Goal: Task Accomplishment & Management: Manage account settings

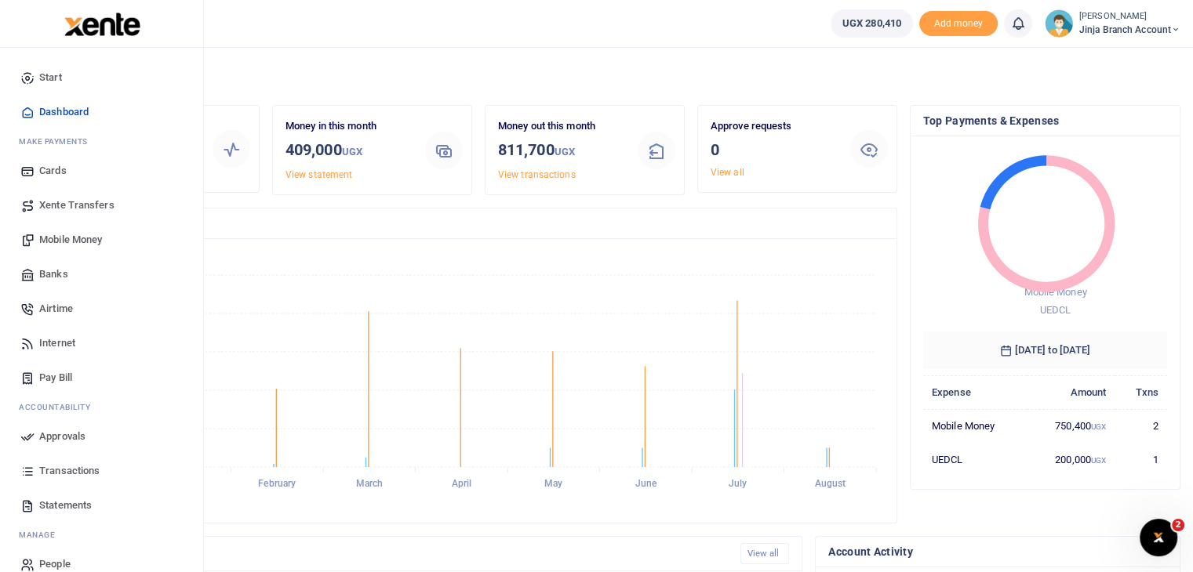
click at [53, 469] on span "Transactions" at bounding box center [69, 471] width 60 height 16
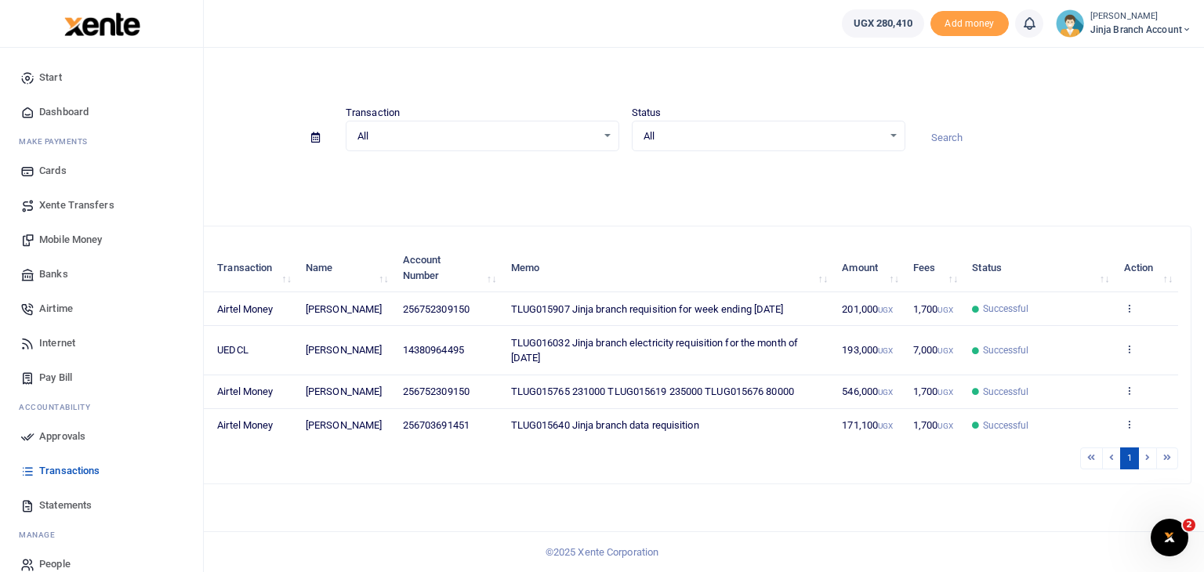
click at [67, 501] on span "Statements" at bounding box center [65, 506] width 53 height 16
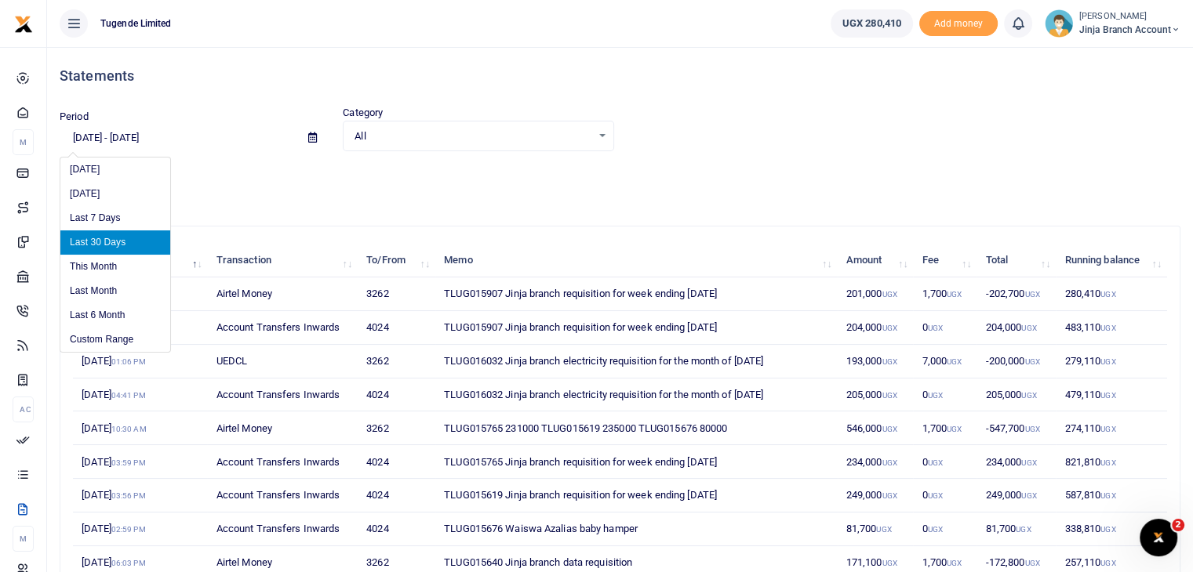
click at [180, 136] on input "[DATE] - [DATE]" at bounding box center [178, 138] width 236 height 27
click at [110, 340] on li "Custom Range" at bounding box center [115, 340] width 110 height 24
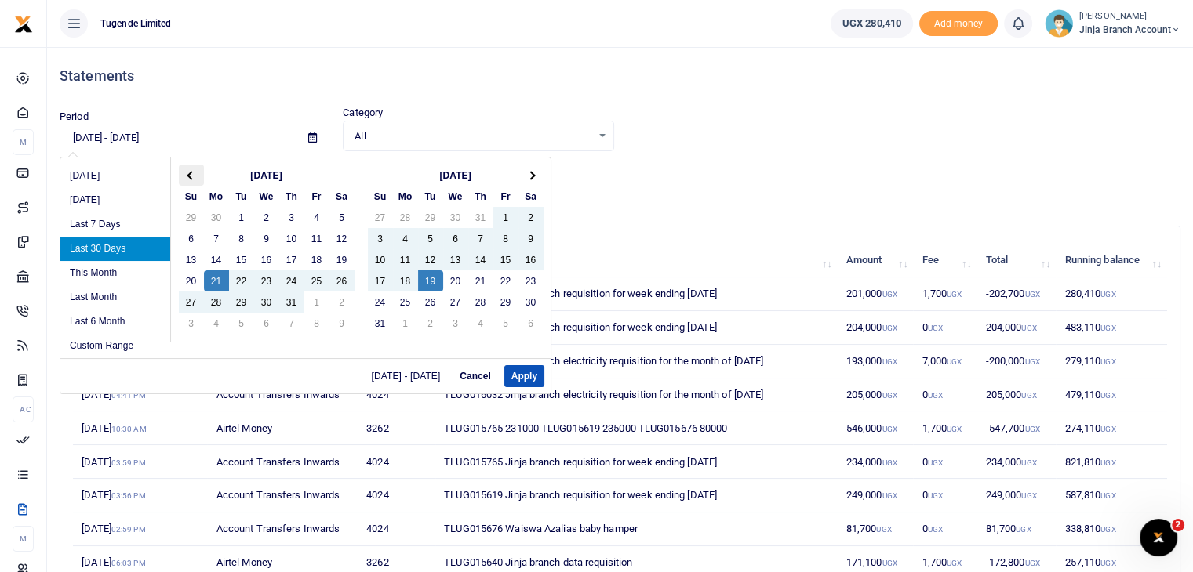
click at [188, 176] on span at bounding box center [191, 175] width 9 height 9
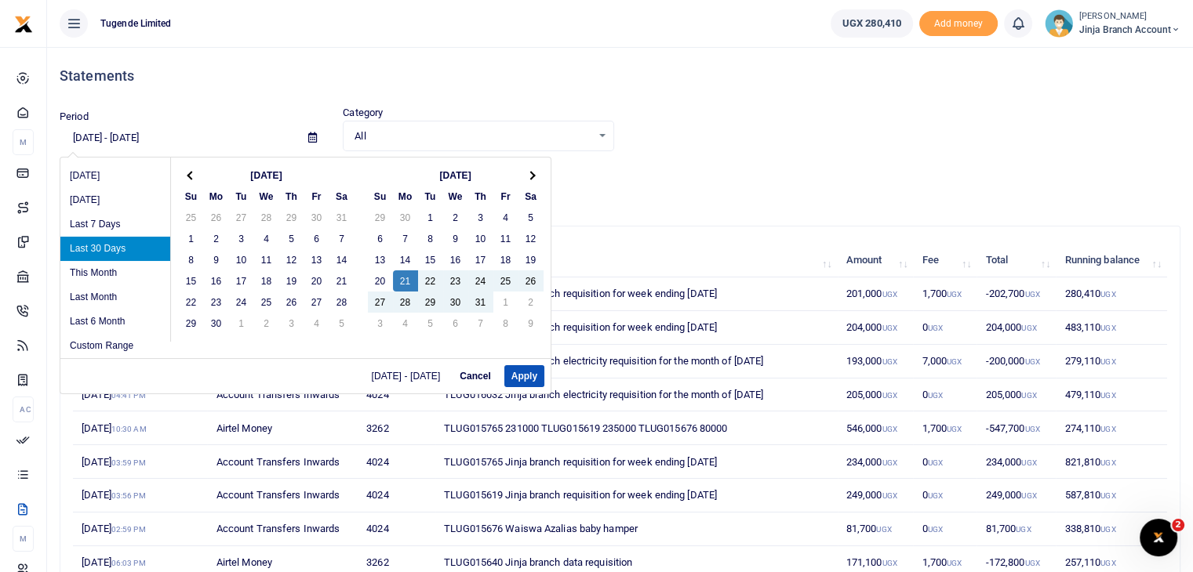
click at [188, 176] on span at bounding box center [191, 175] width 9 height 9
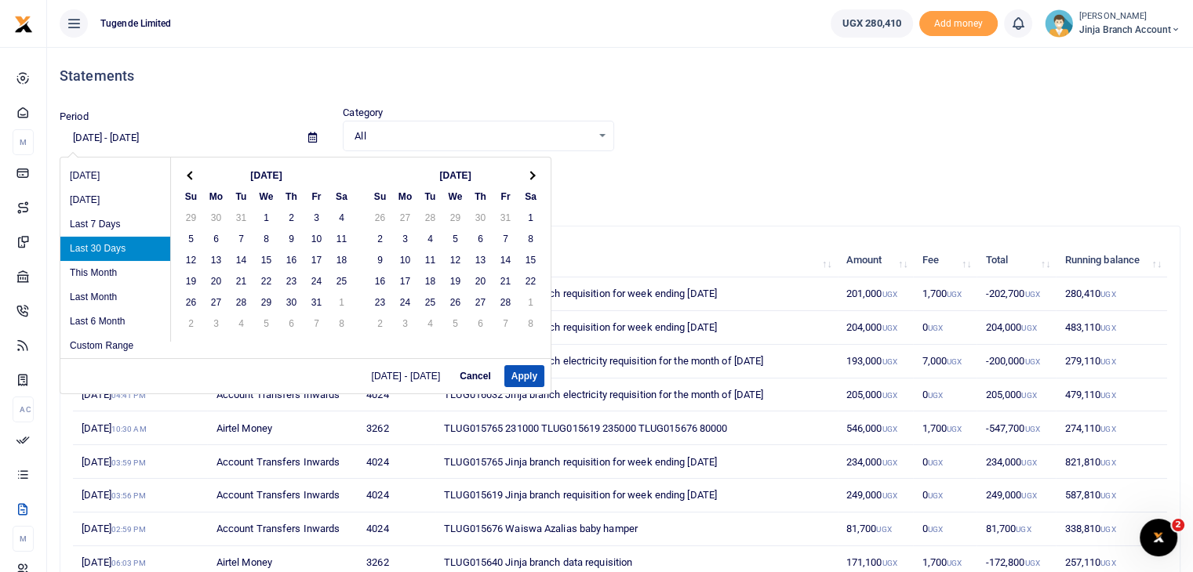
click at [188, 176] on span at bounding box center [191, 175] width 9 height 9
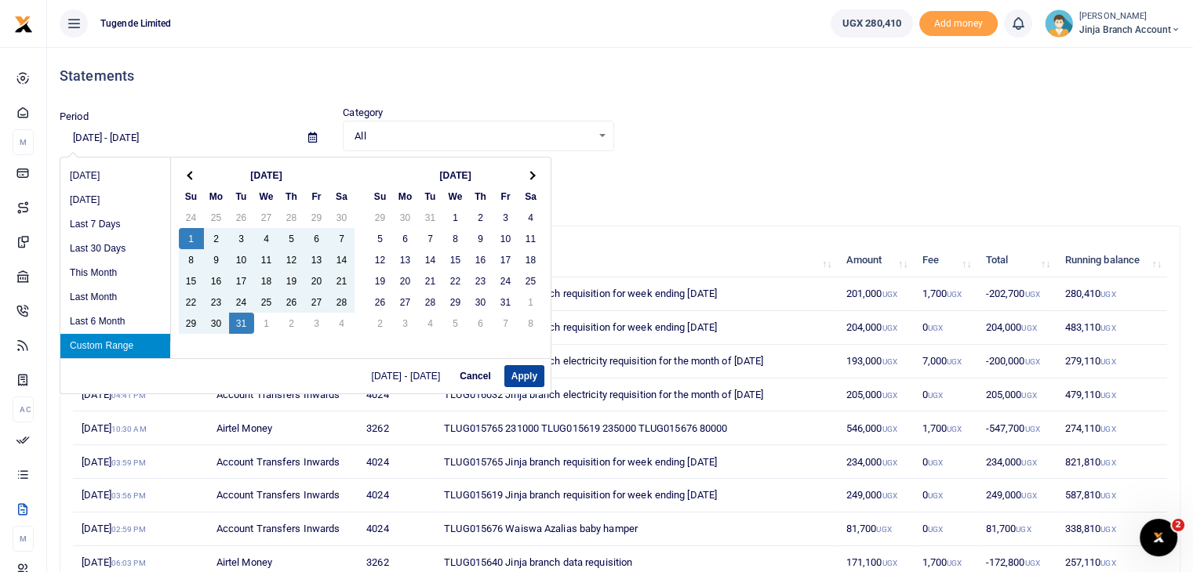
click at [518, 377] on button "Apply" at bounding box center [524, 376] width 40 height 22
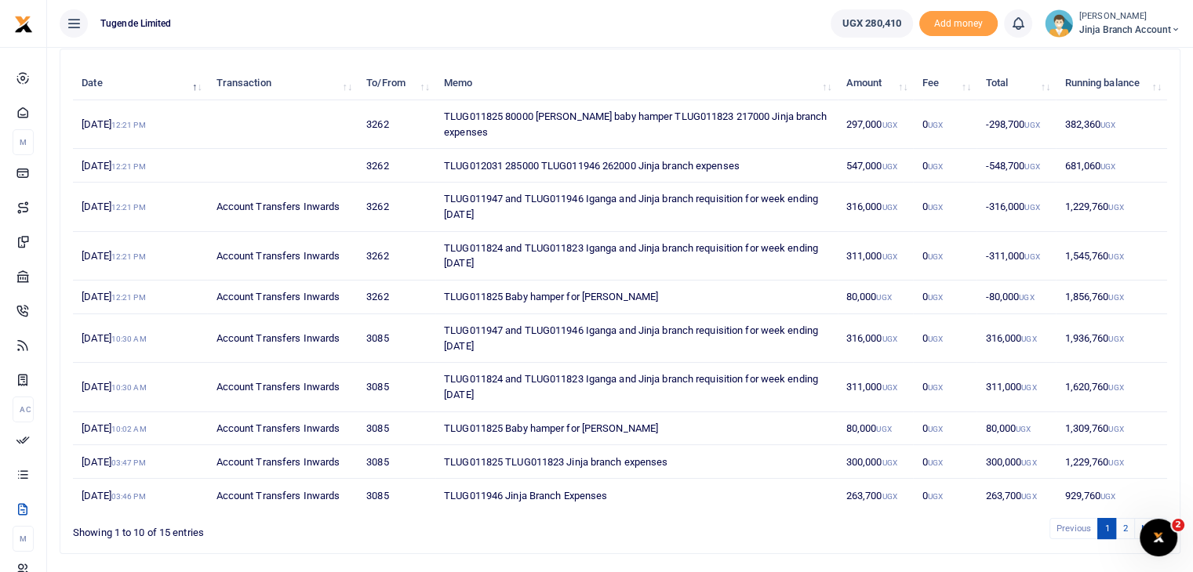
scroll to position [179, 0]
click at [1120, 522] on link "2" at bounding box center [1124, 527] width 19 height 21
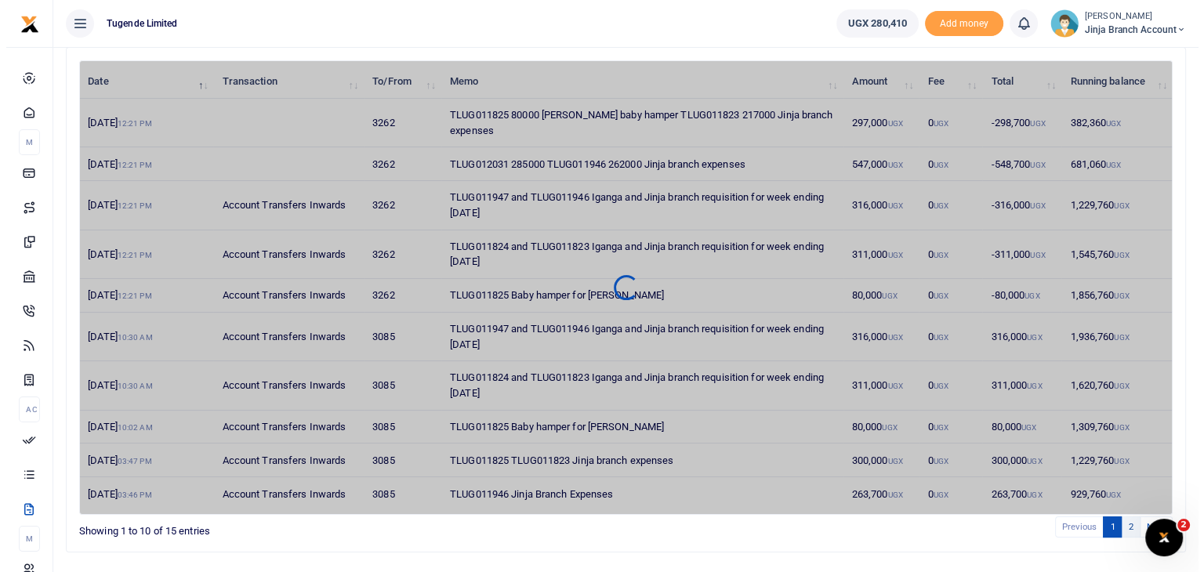
scroll to position [0, 0]
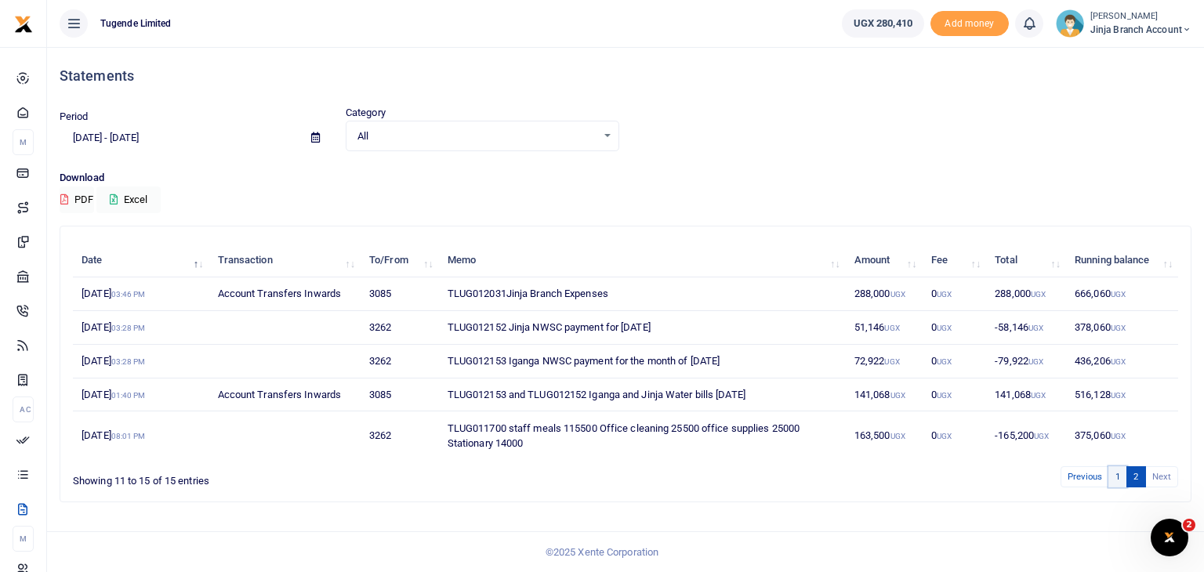
click at [1118, 473] on link "1" at bounding box center [1118, 477] width 19 height 21
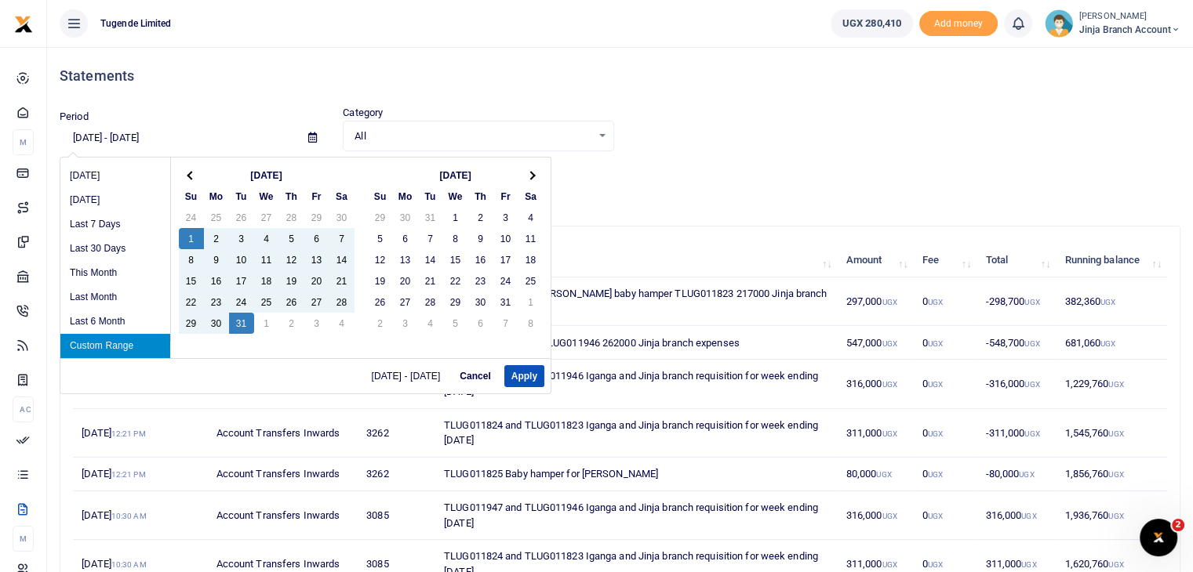
click at [162, 134] on input "12/01/2024 - 12/31/2024" at bounding box center [178, 138] width 236 height 27
click at [192, 173] on span at bounding box center [191, 175] width 9 height 9
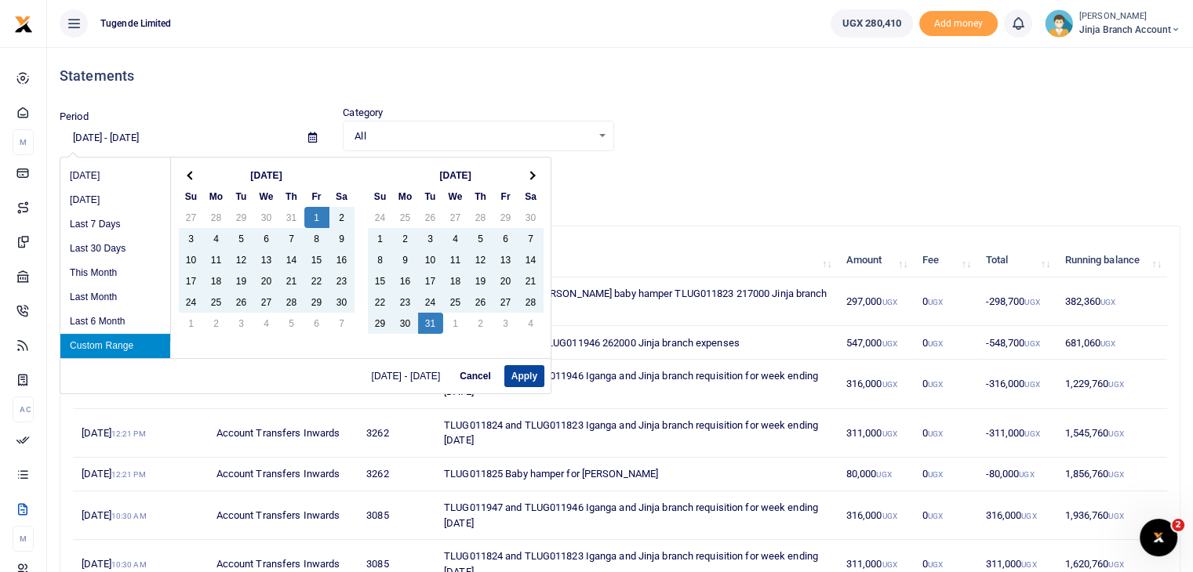
click at [521, 380] on button "Apply" at bounding box center [524, 376] width 40 height 22
type input "11/01/2024 - 12/31/2024"
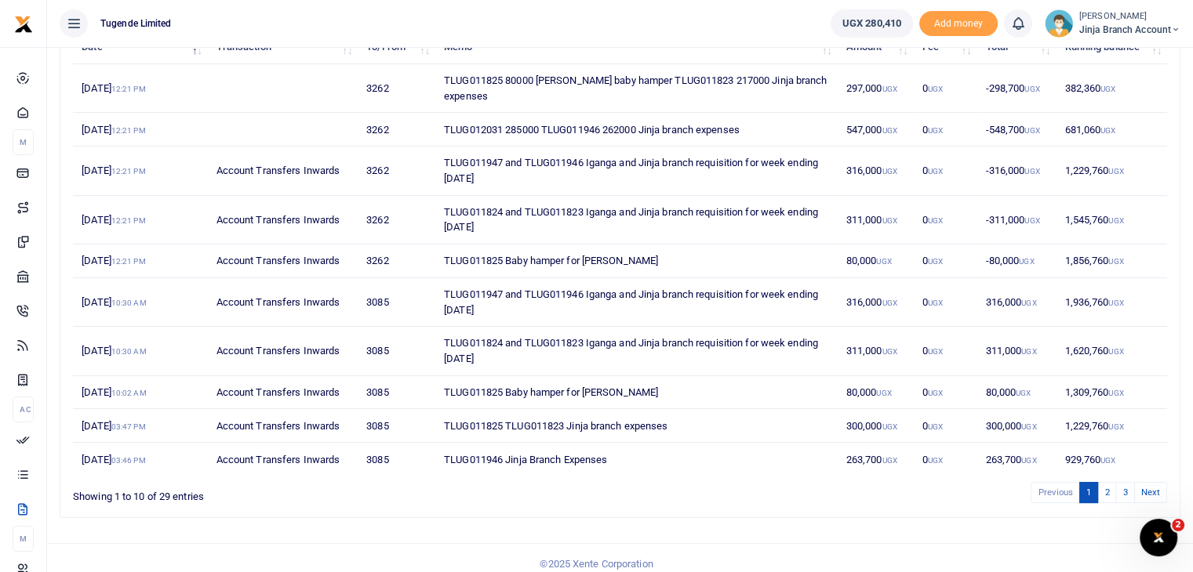
scroll to position [215, 0]
click at [1107, 488] on link "2" at bounding box center [1106, 491] width 19 height 21
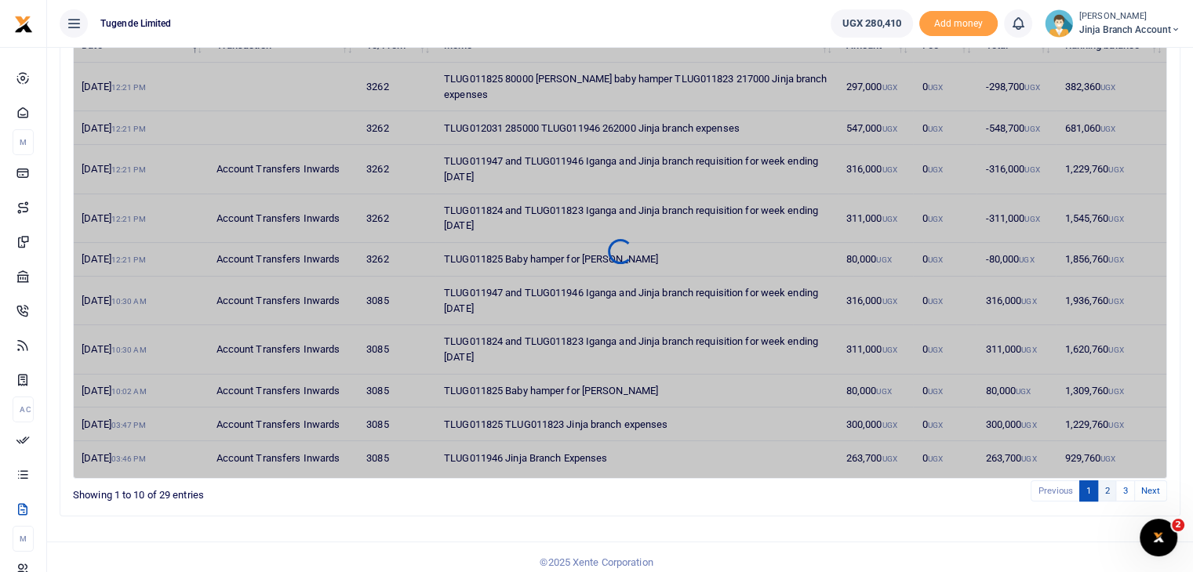
scroll to position [176, 0]
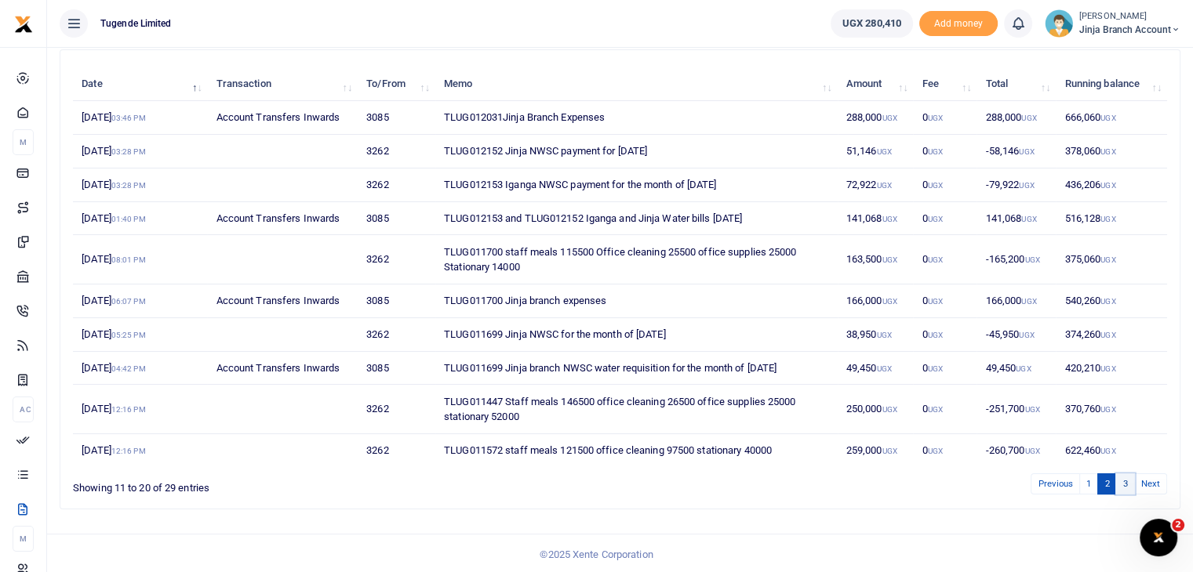
click at [1128, 489] on link "3" at bounding box center [1124, 484] width 19 height 21
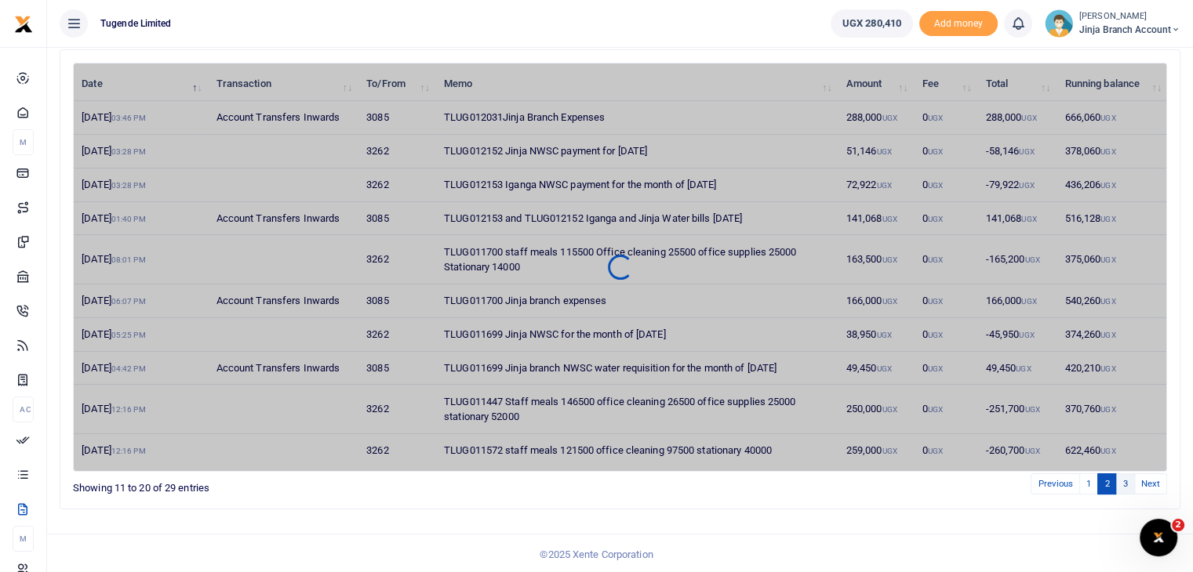
scroll to position [113, 0]
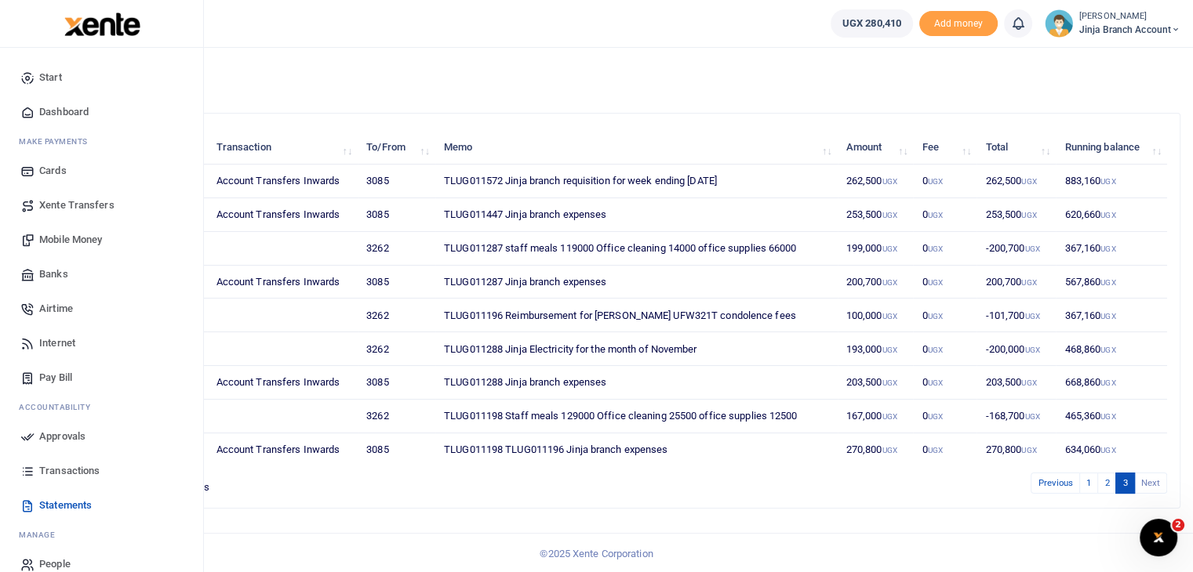
click at [60, 474] on span "Transactions" at bounding box center [69, 471] width 60 height 16
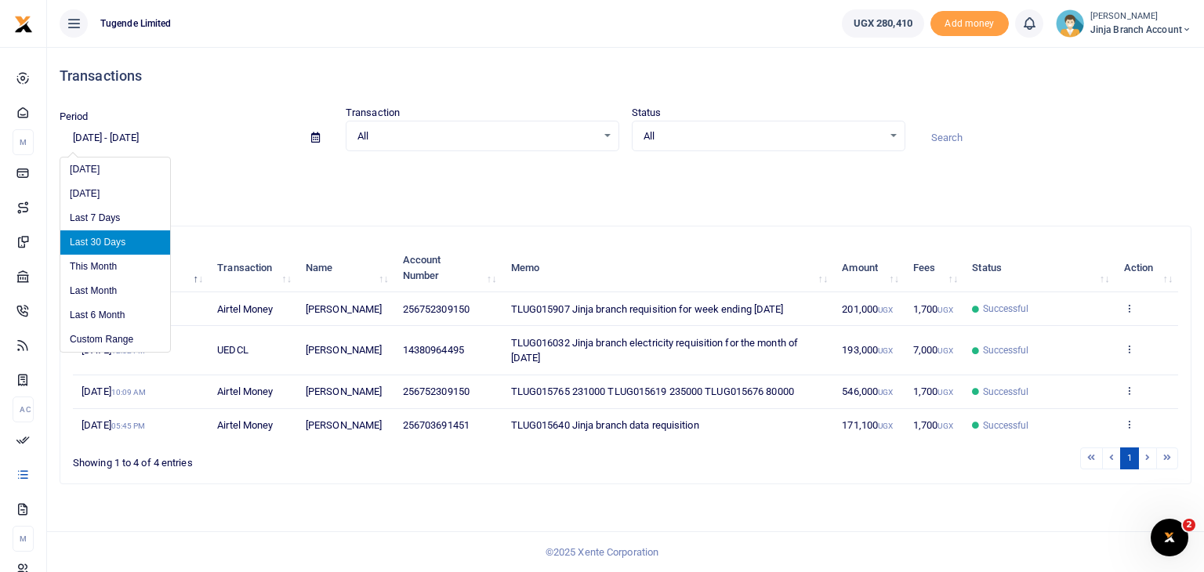
click at [143, 133] on input "[DATE] - [DATE]" at bounding box center [179, 138] width 239 height 27
click at [100, 343] on li "Custom Range" at bounding box center [115, 340] width 110 height 24
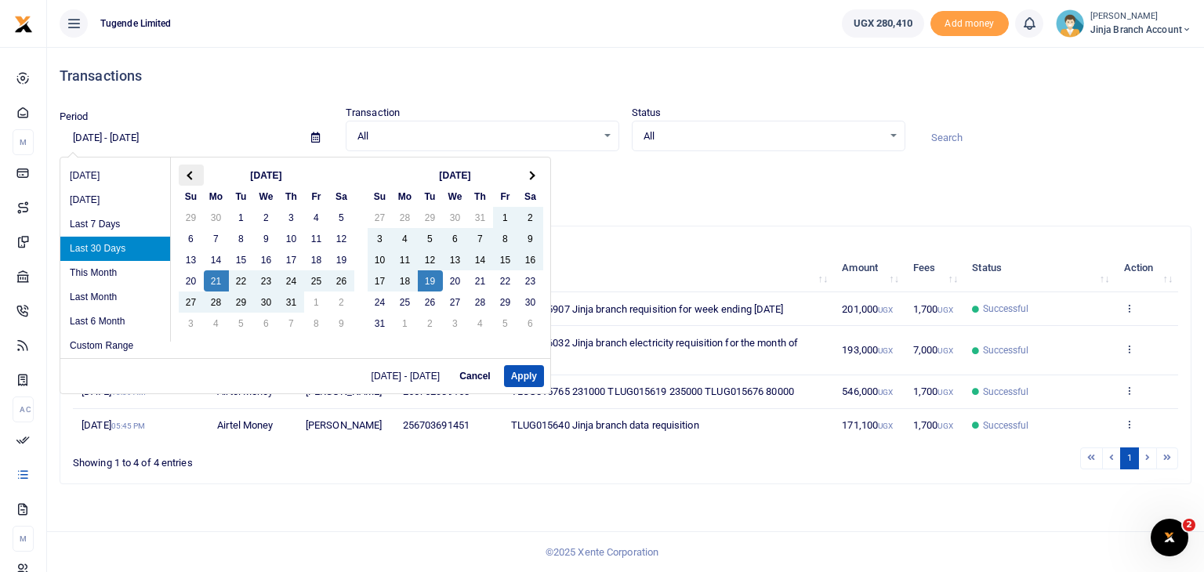
click at [190, 180] on th at bounding box center [191, 175] width 25 height 21
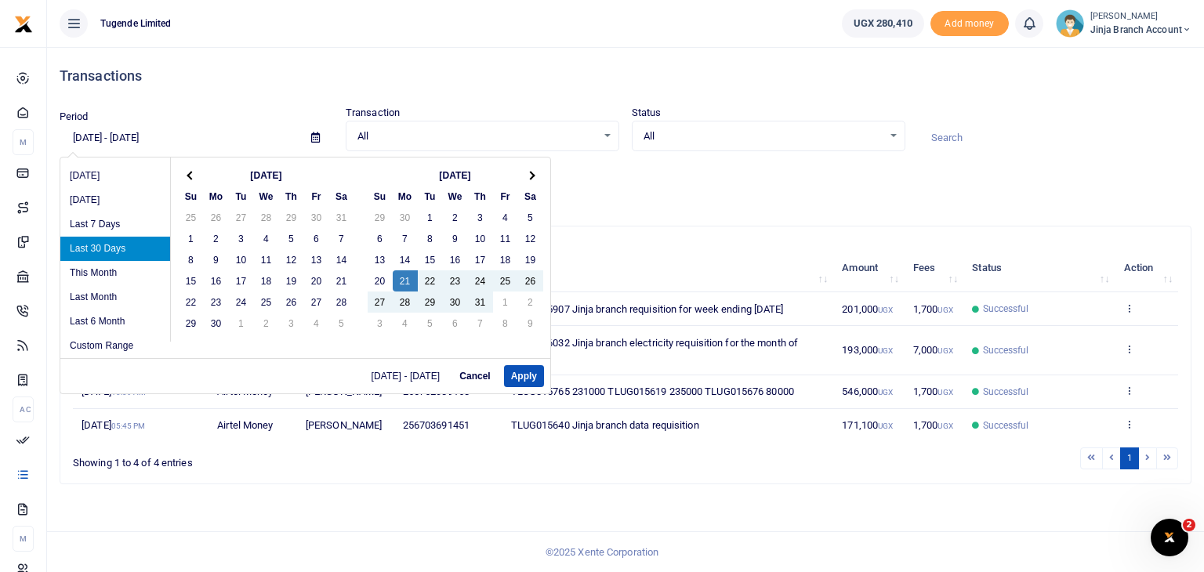
click at [190, 180] on th at bounding box center [191, 175] width 25 height 21
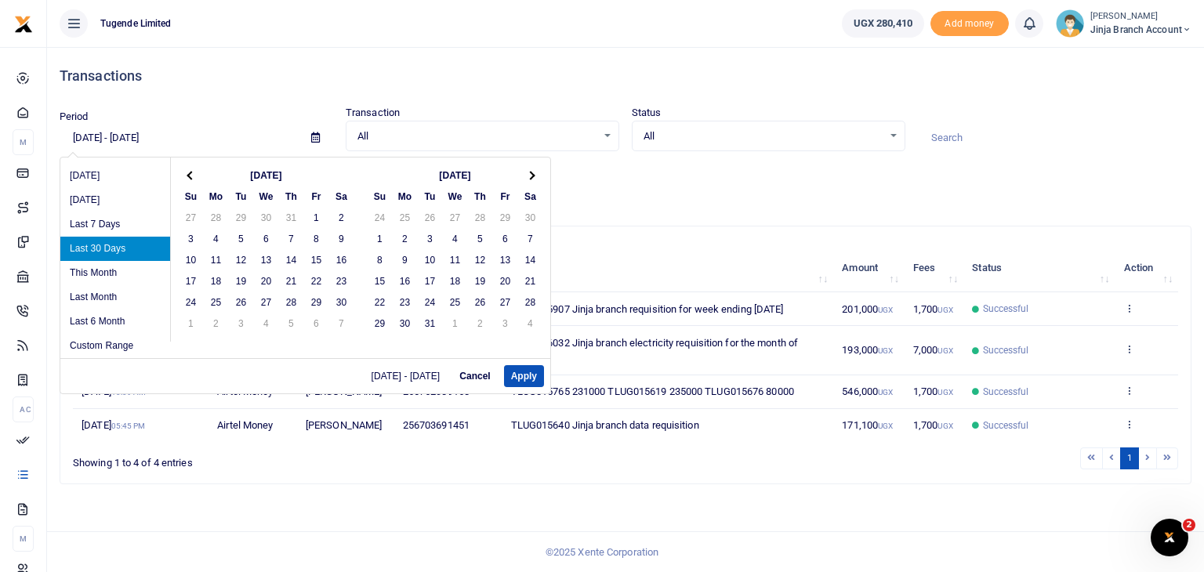
click at [190, 180] on th at bounding box center [191, 175] width 25 height 21
click at [536, 175] on th at bounding box center [530, 175] width 25 height 21
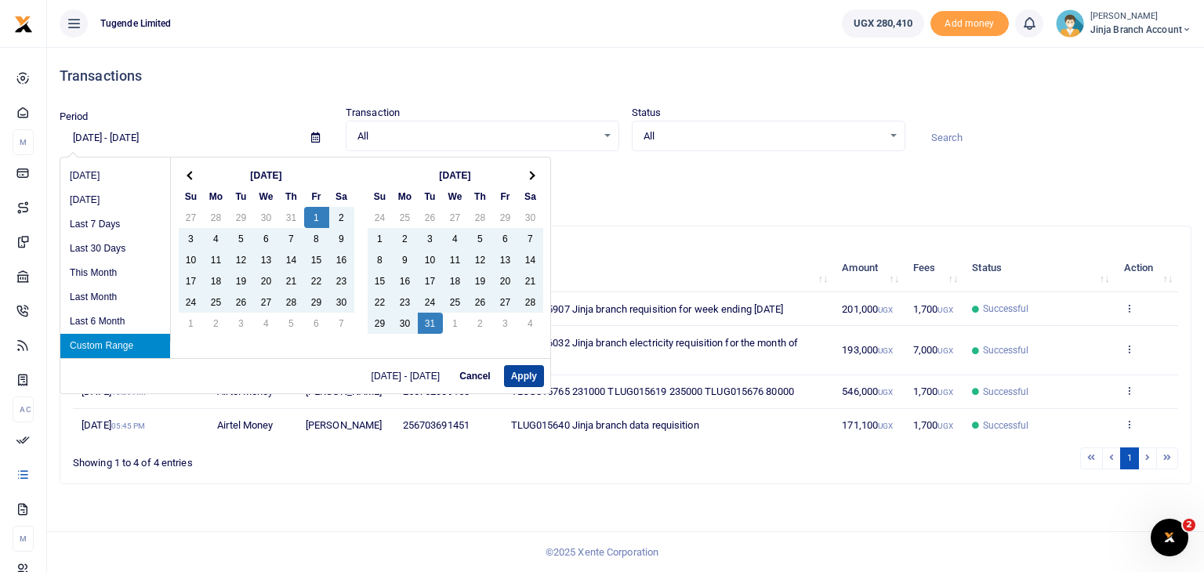
click at [527, 380] on button "Apply" at bounding box center [524, 376] width 40 height 22
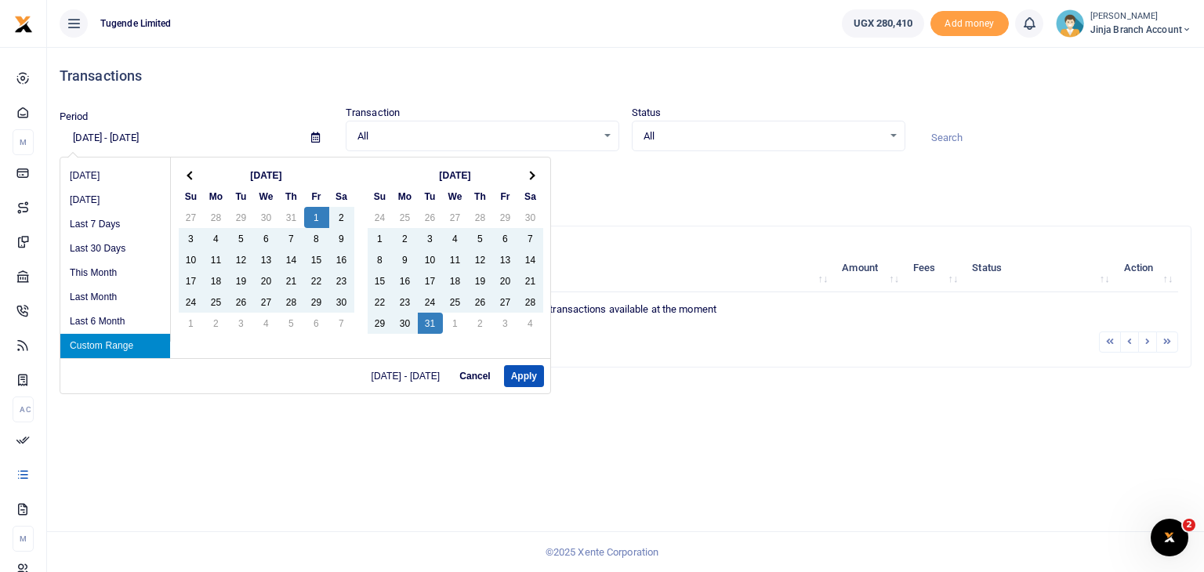
click at [167, 134] on input "11/01/2024 - 12/31/2024" at bounding box center [179, 138] width 239 height 27
click at [190, 171] on span at bounding box center [191, 175] width 9 height 9
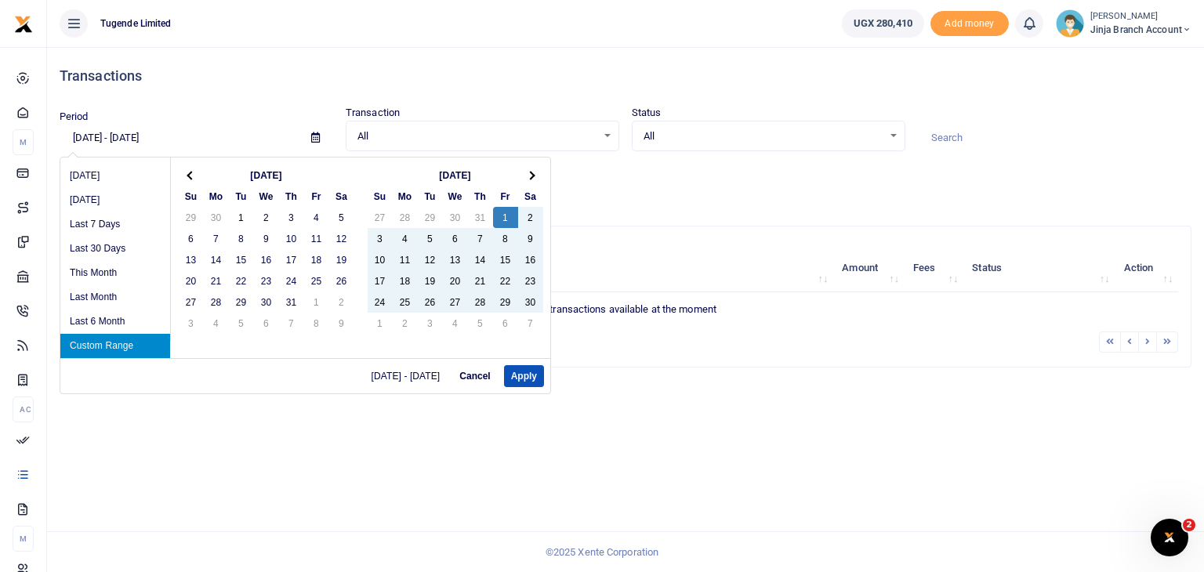
click at [190, 171] on span at bounding box center [191, 175] width 9 height 9
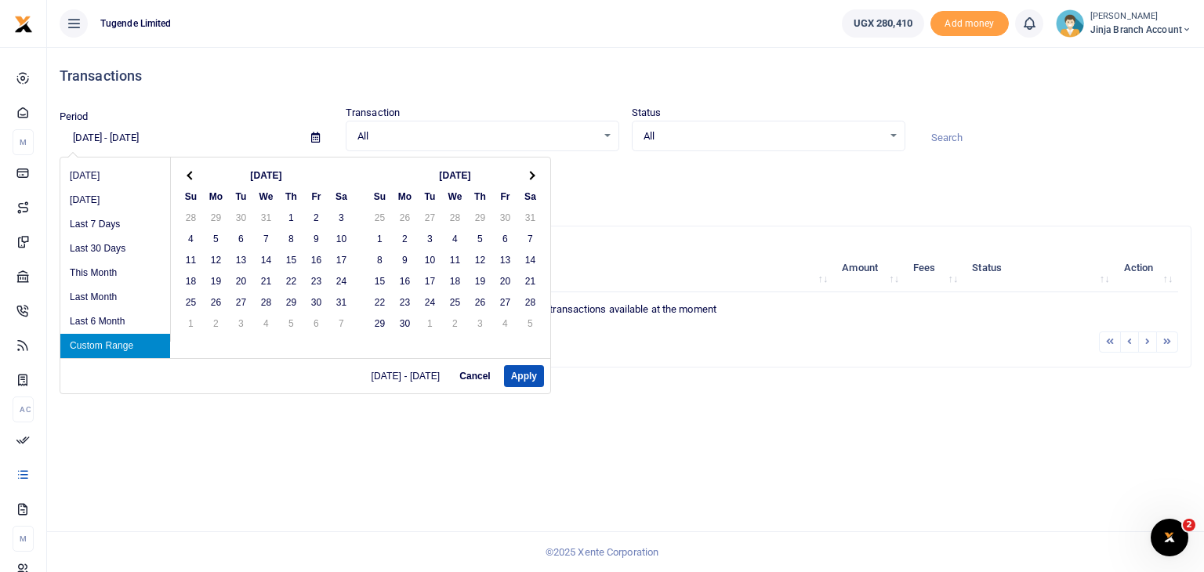
click at [190, 171] on span at bounding box center [191, 175] width 9 height 9
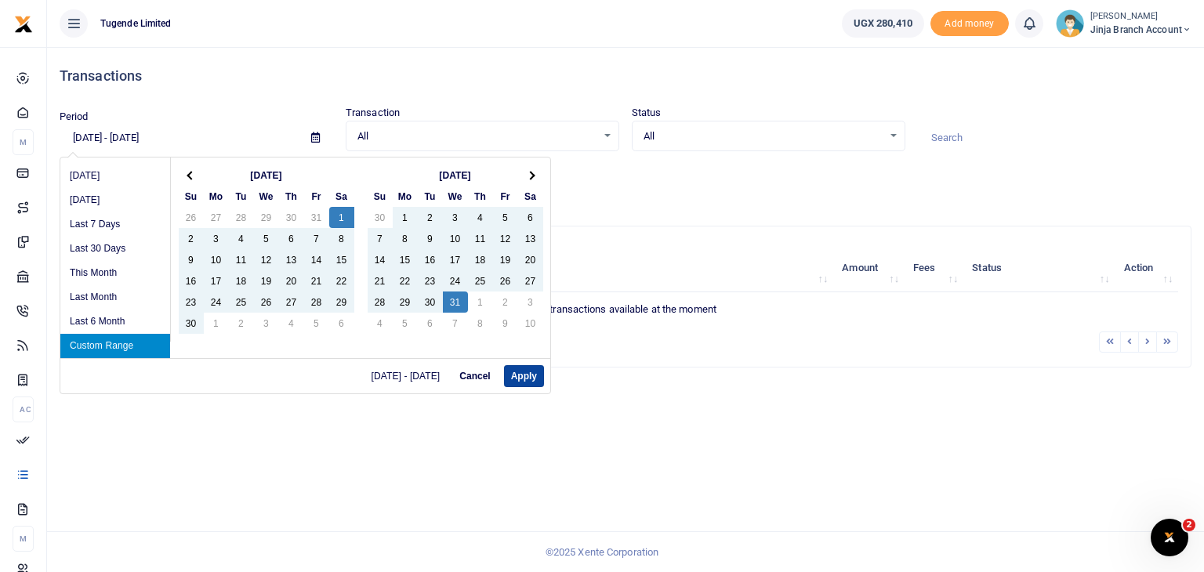
click at [525, 382] on button "Apply" at bounding box center [524, 376] width 40 height 22
type input "[DATE] - [DATE]"
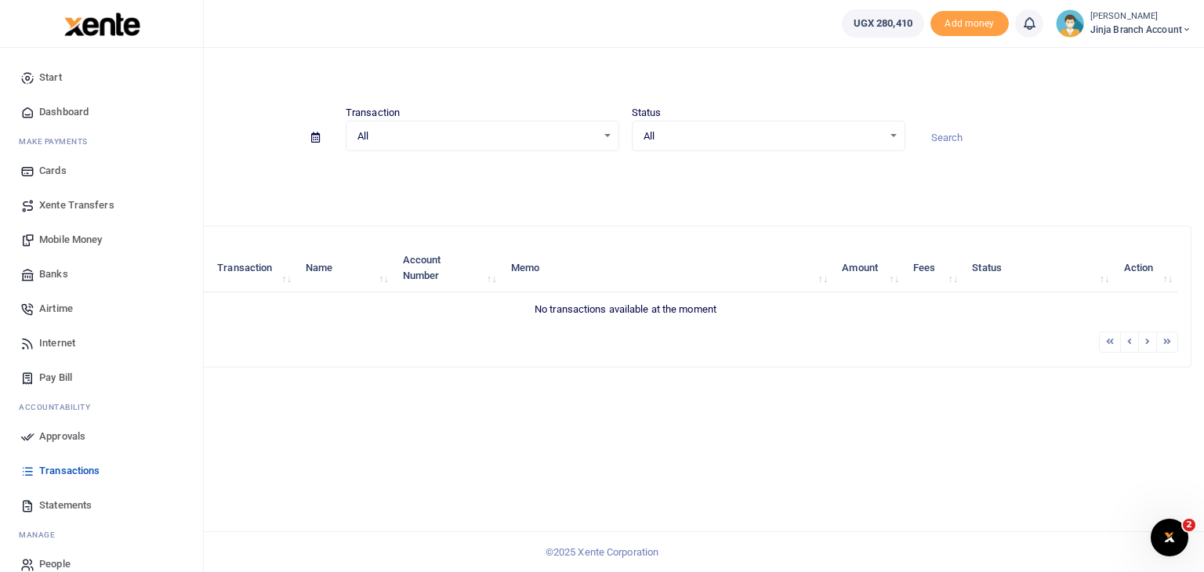
click at [64, 507] on span "Statements" at bounding box center [65, 506] width 53 height 16
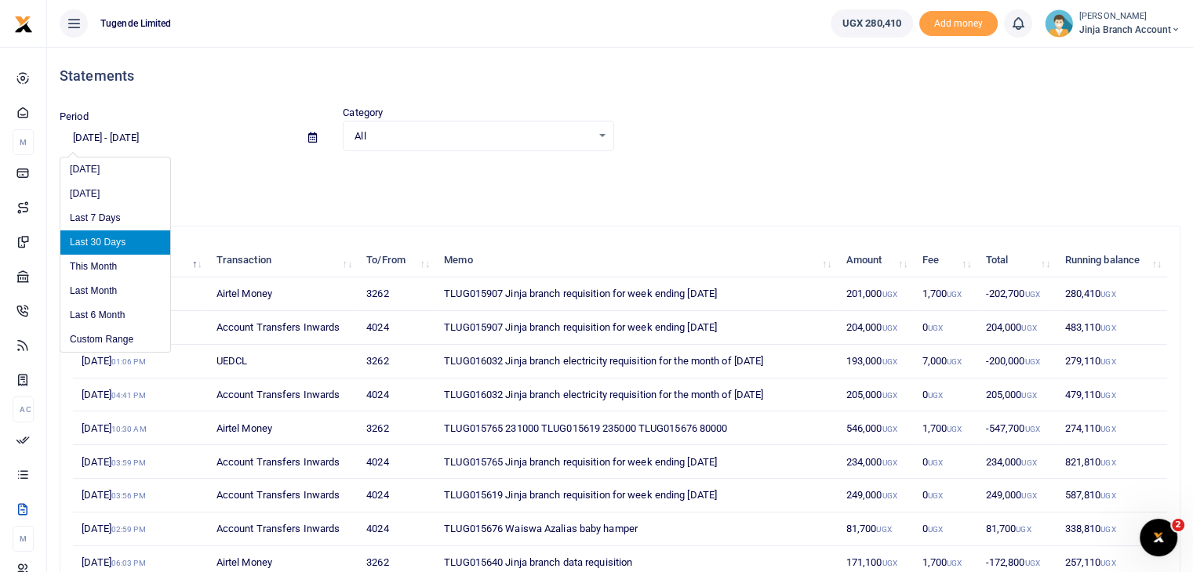
click at [151, 129] on input "[DATE] - [DATE]" at bounding box center [178, 138] width 236 height 27
click at [116, 335] on li "Custom Range" at bounding box center [115, 340] width 110 height 24
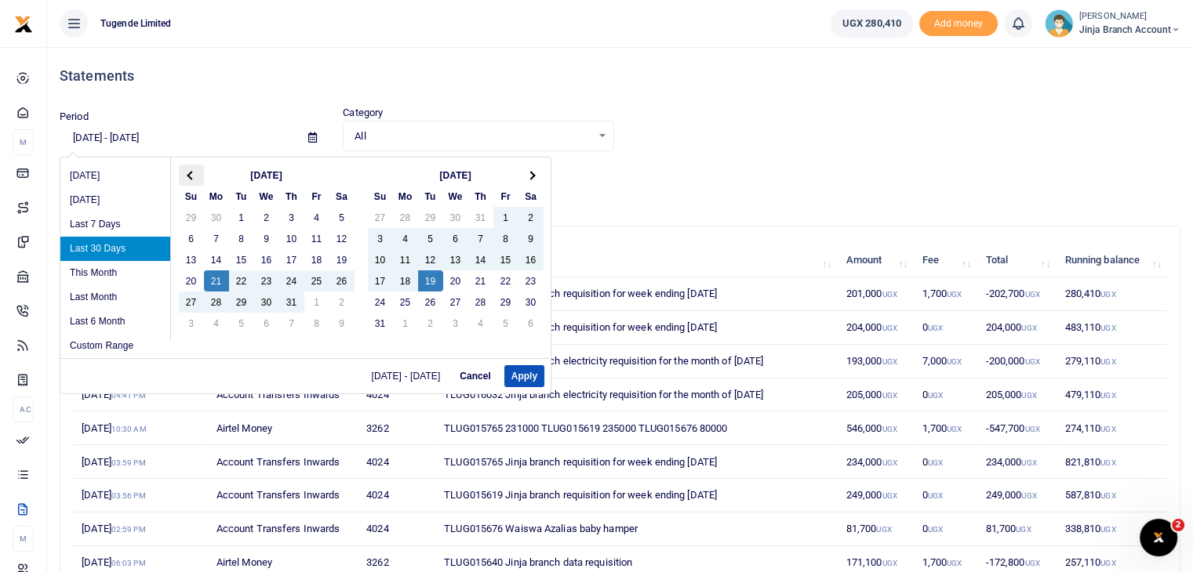
click at [191, 180] on th at bounding box center [191, 175] width 25 height 21
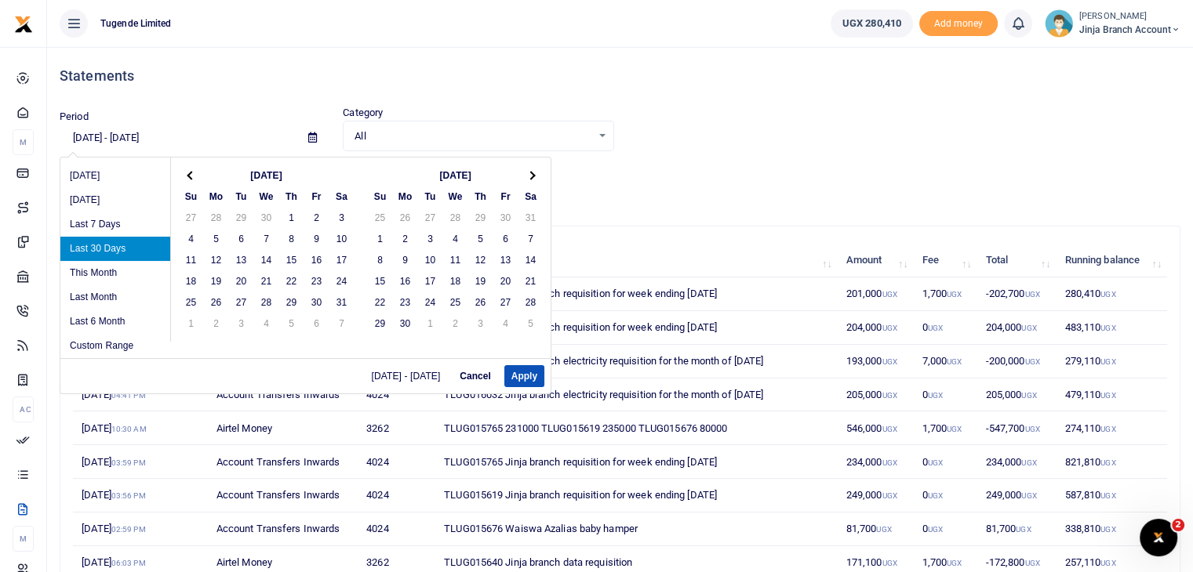
click at [191, 180] on th at bounding box center [191, 175] width 25 height 21
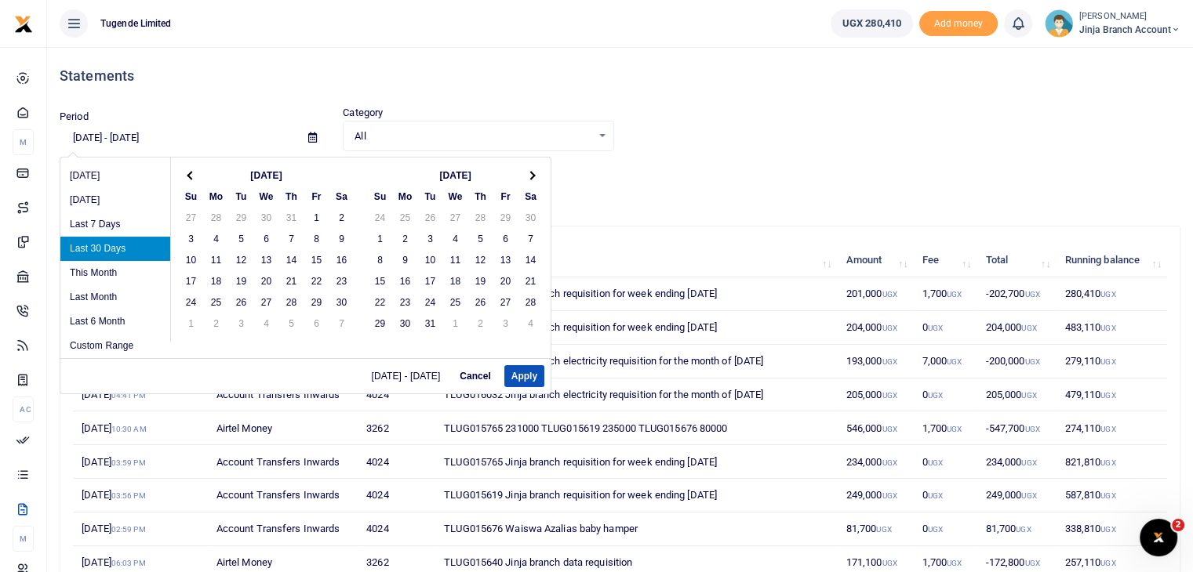
click at [191, 180] on th at bounding box center [191, 175] width 25 height 21
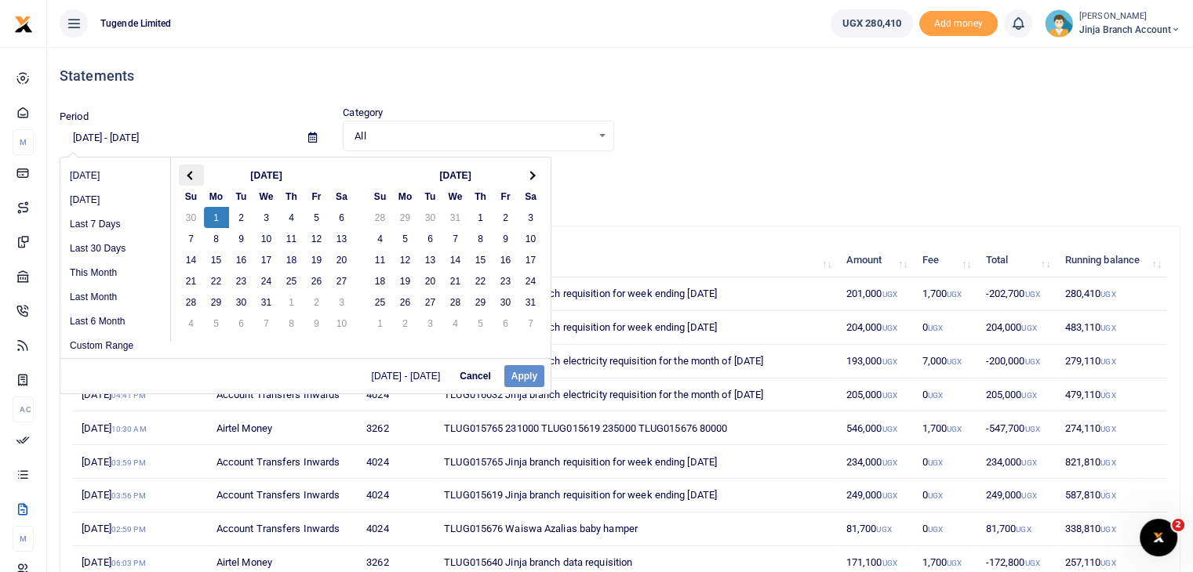
click at [188, 179] on th at bounding box center [191, 175] width 25 height 21
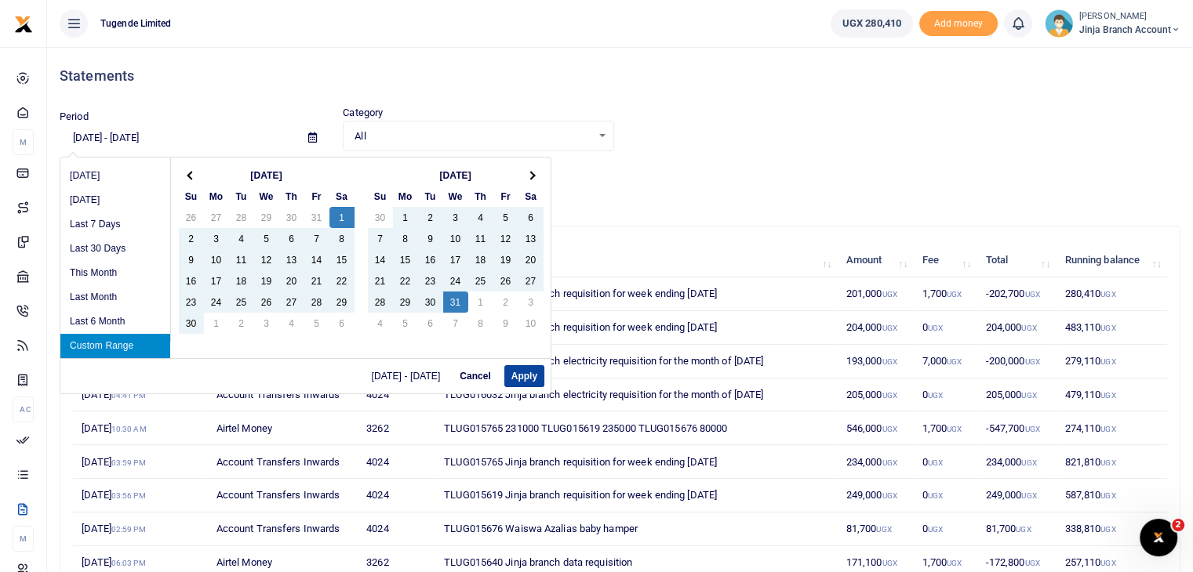
click at [527, 379] on button "Apply" at bounding box center [524, 376] width 40 height 22
type input "[DATE] - [DATE]"
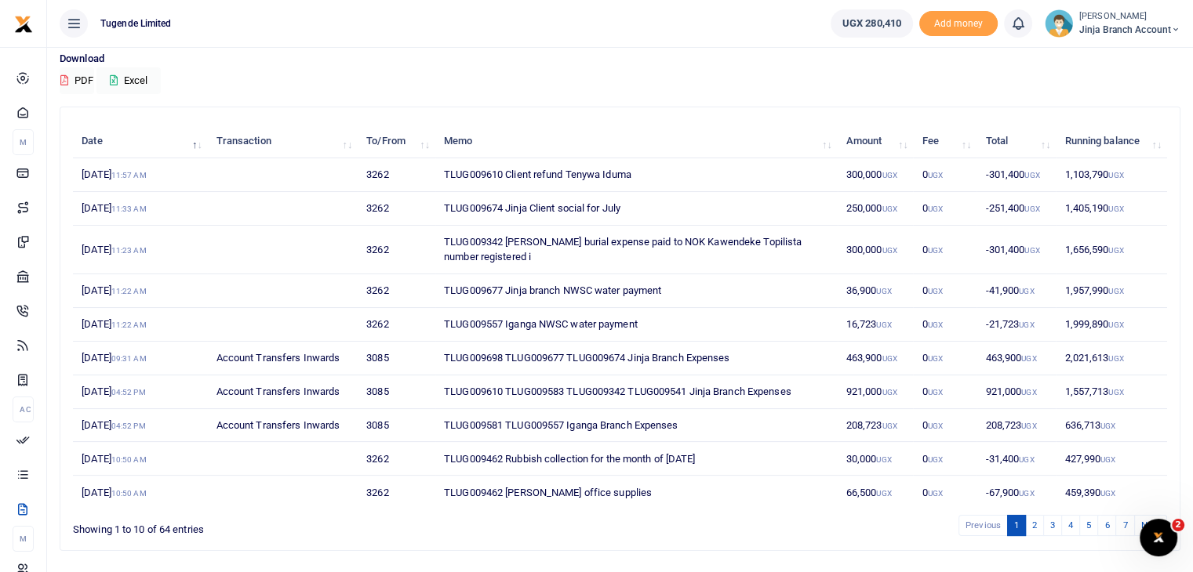
scroll to position [122, 0]
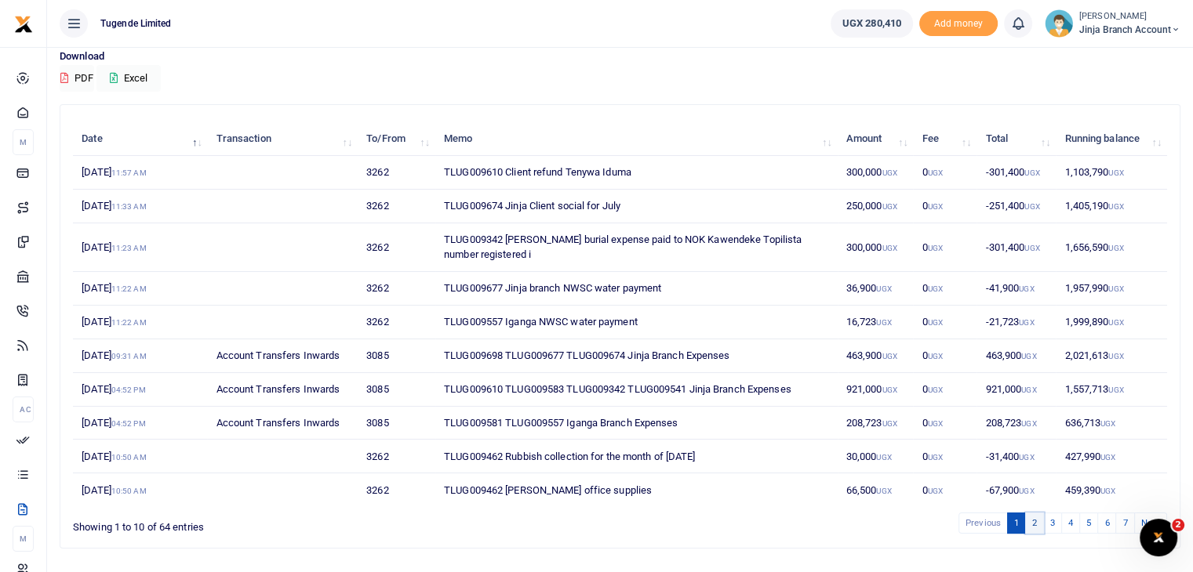
click at [1037, 521] on link "2" at bounding box center [1034, 523] width 19 height 21
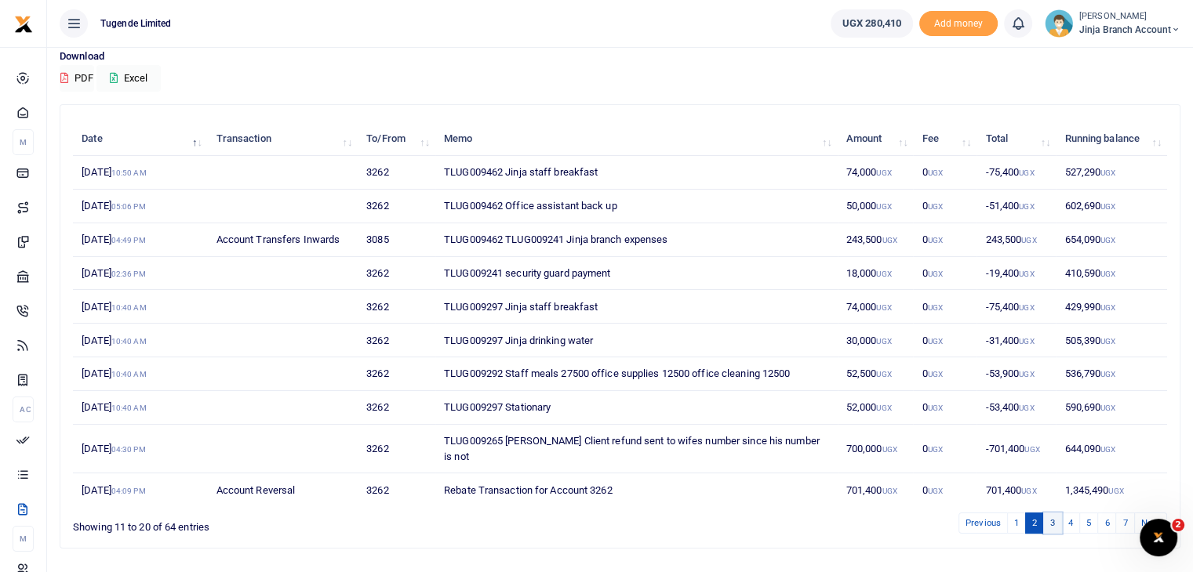
click at [1054, 523] on link "3" at bounding box center [1052, 523] width 19 height 21
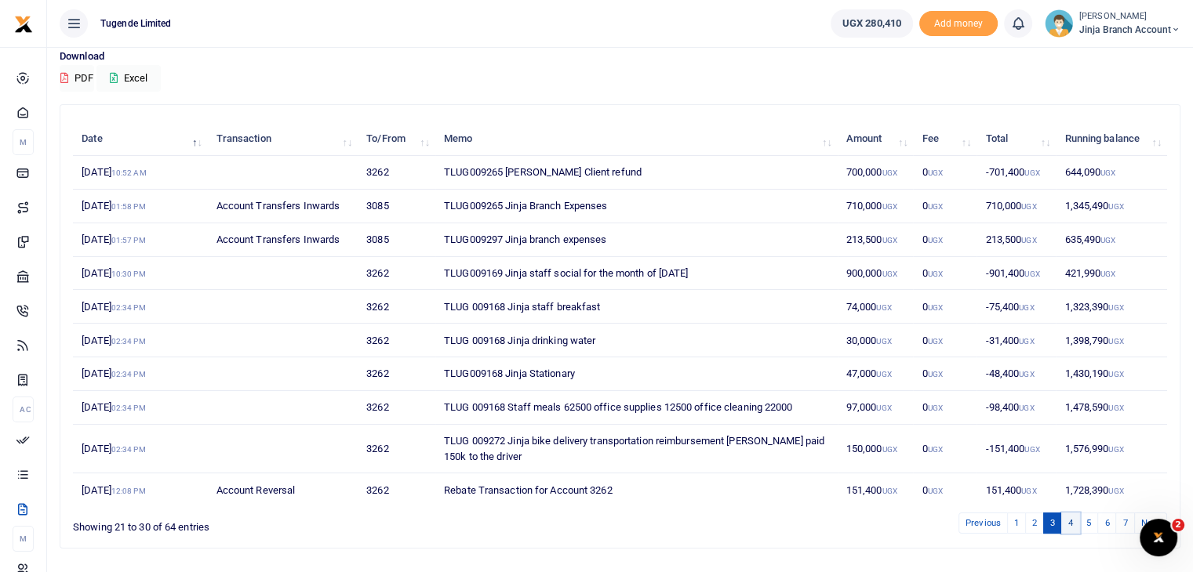
click at [1072, 525] on link "4" at bounding box center [1070, 523] width 19 height 21
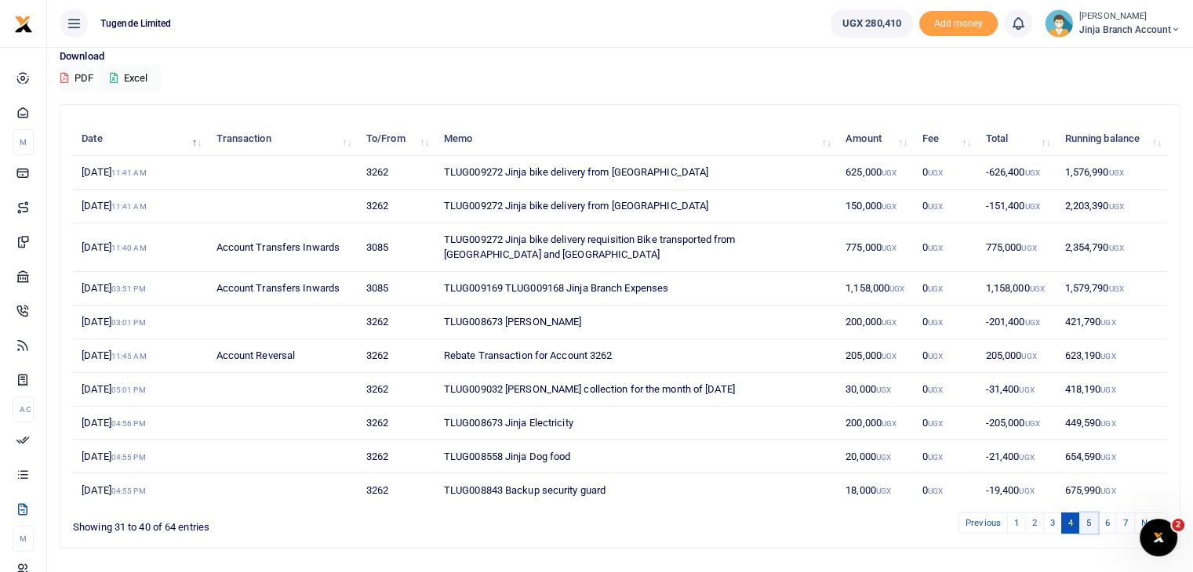
click at [1088, 521] on link "5" at bounding box center [1088, 523] width 19 height 21
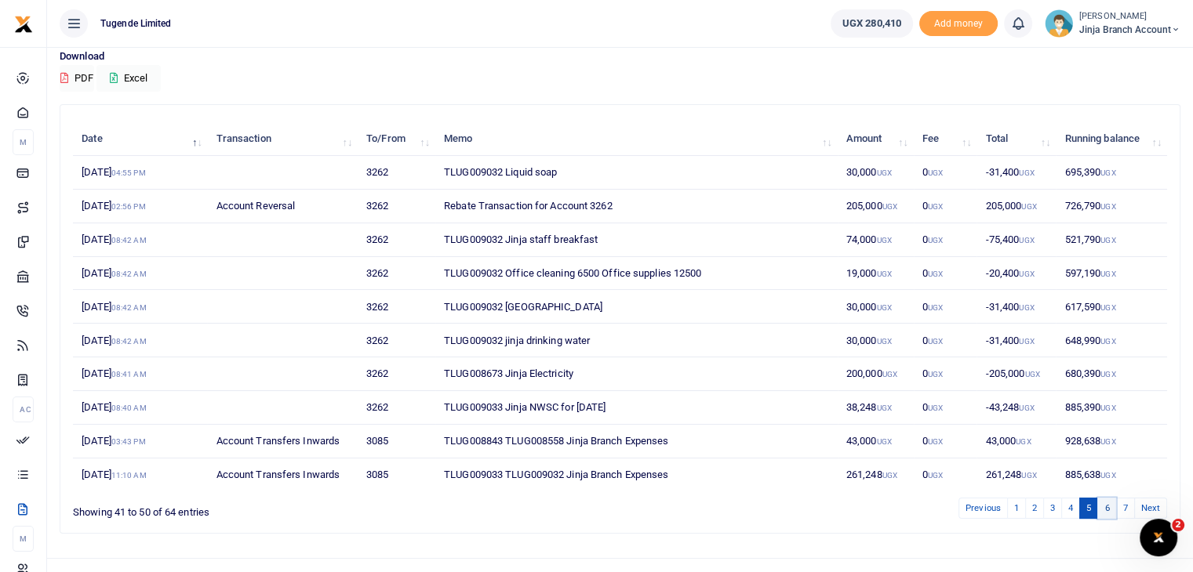
click at [1106, 507] on link "6" at bounding box center [1106, 508] width 19 height 21
